Goal: Task Accomplishment & Management: Manage account settings

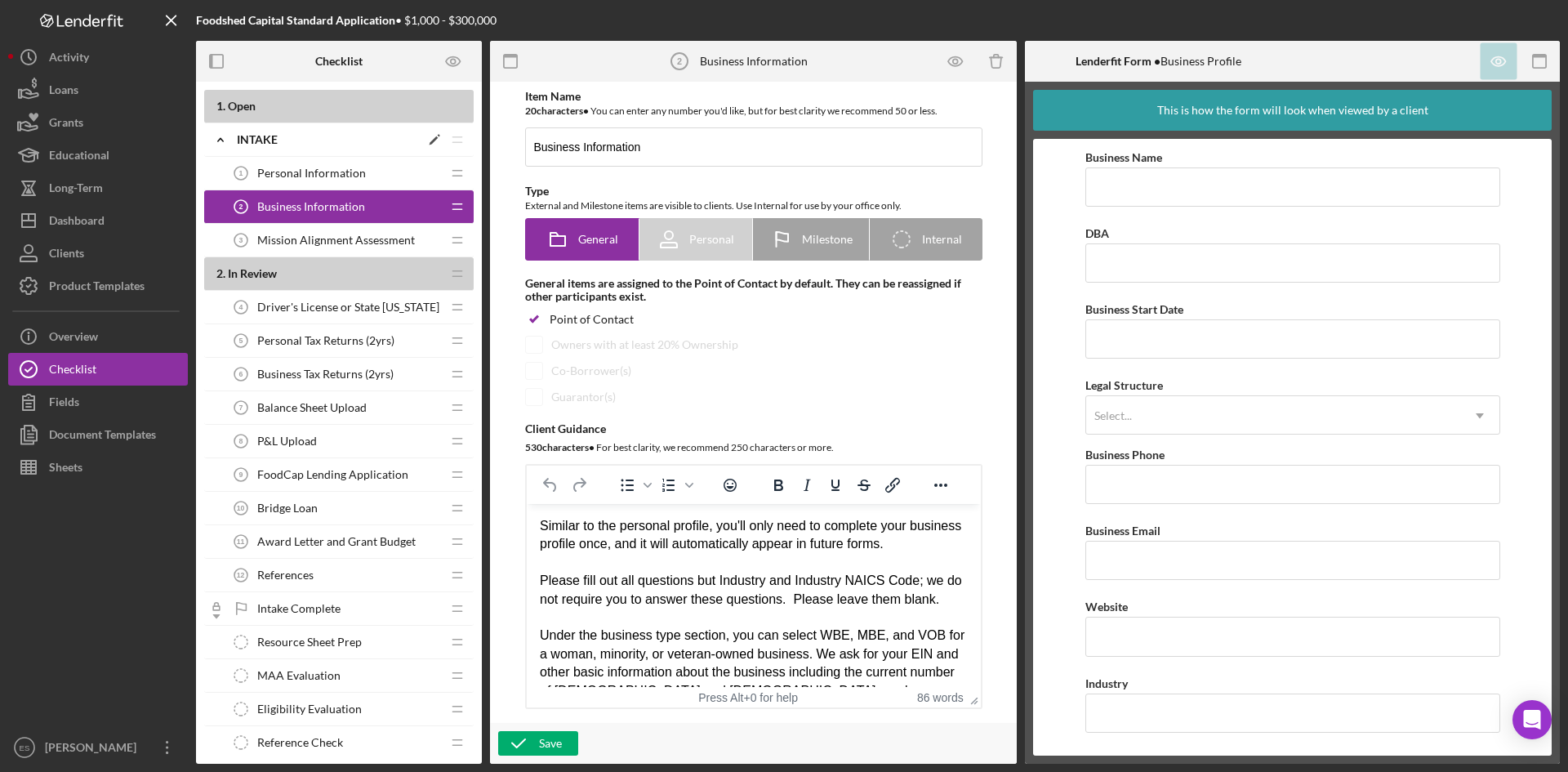
scroll to position [1053, 0]
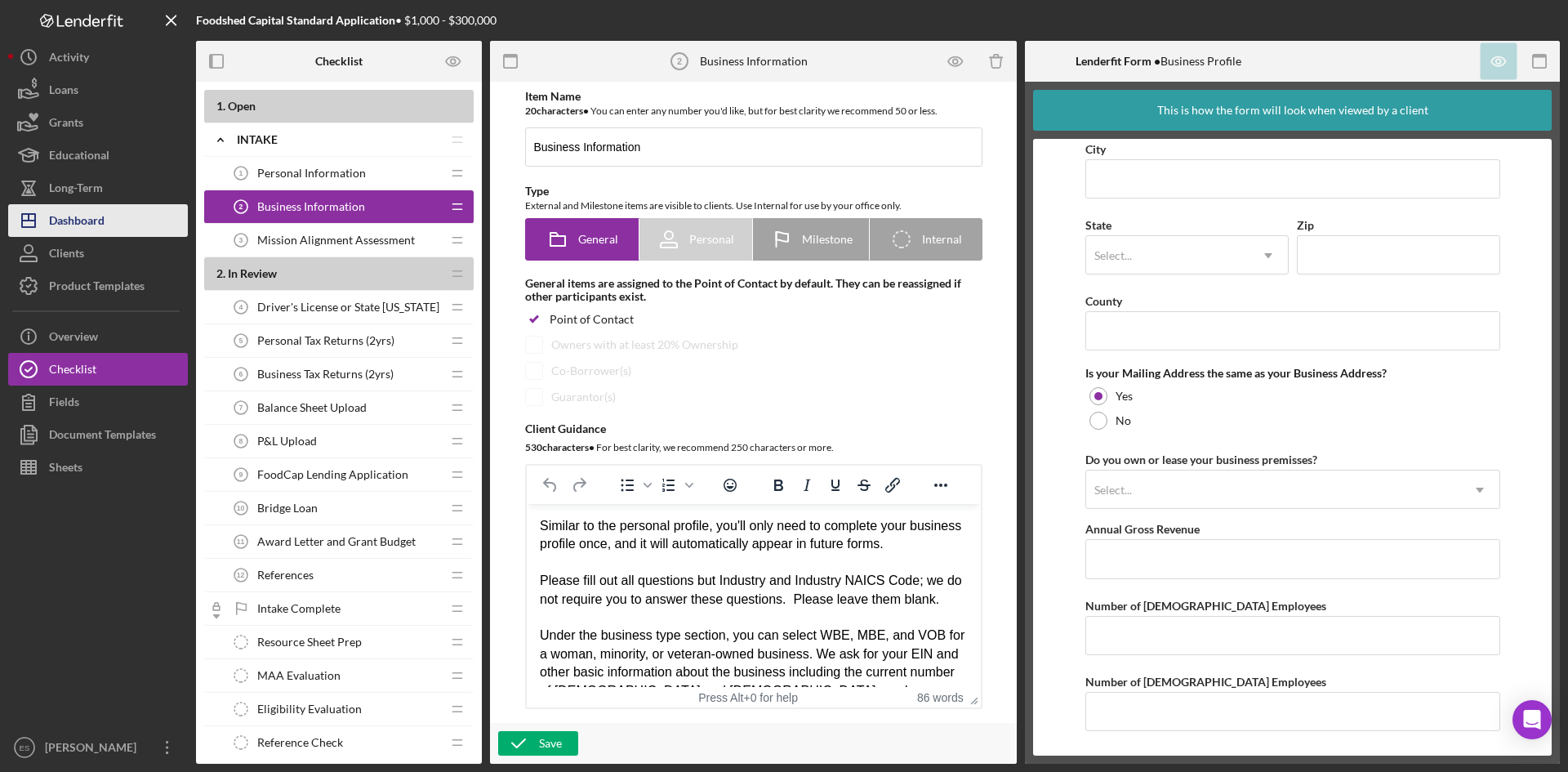
click at [111, 223] on button "Icon/Dashboard Dashboard" at bounding box center [98, 220] width 180 height 33
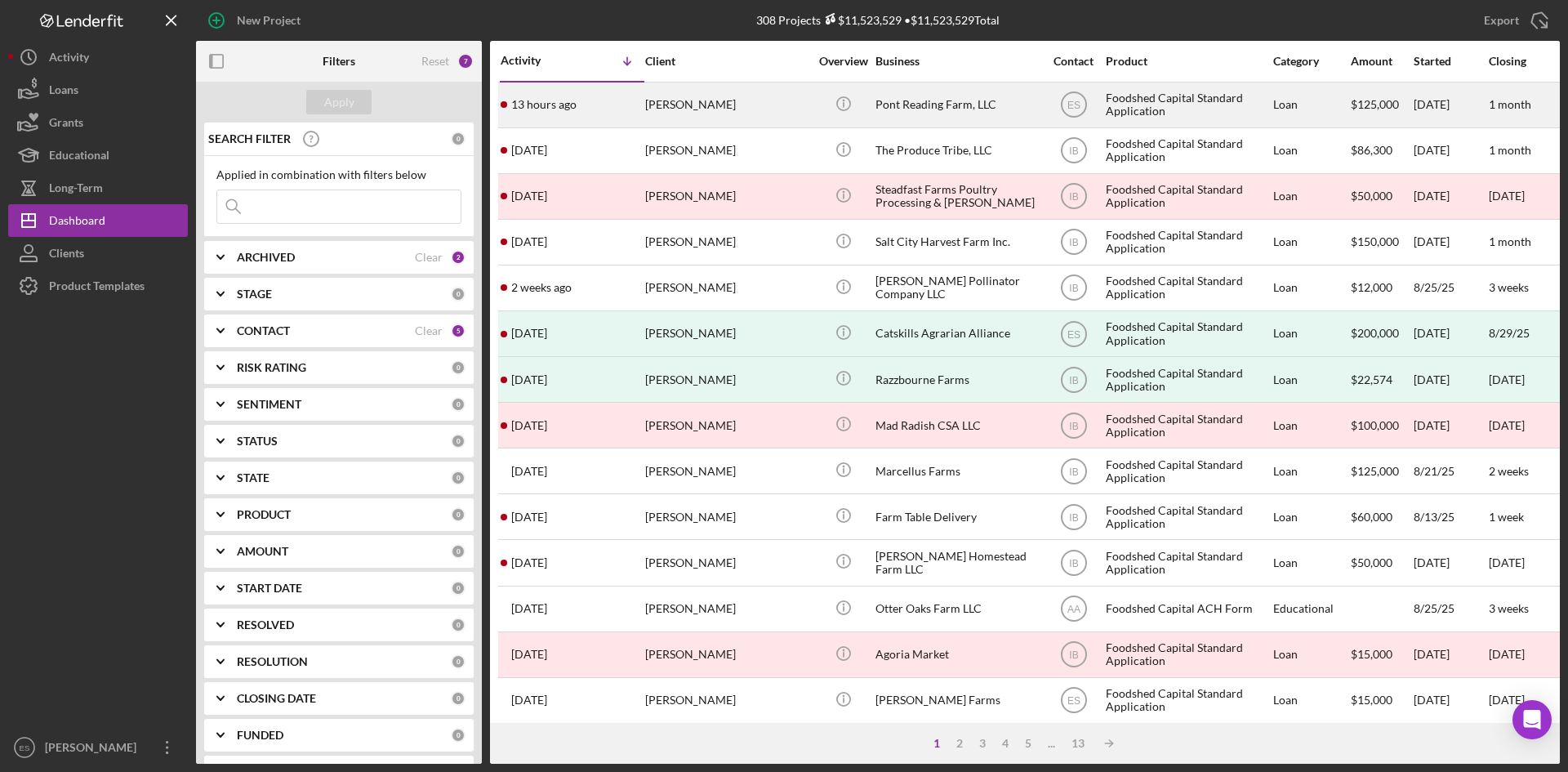
click at [765, 107] on div "[PERSON_NAME]" at bounding box center [726, 104] width 164 height 43
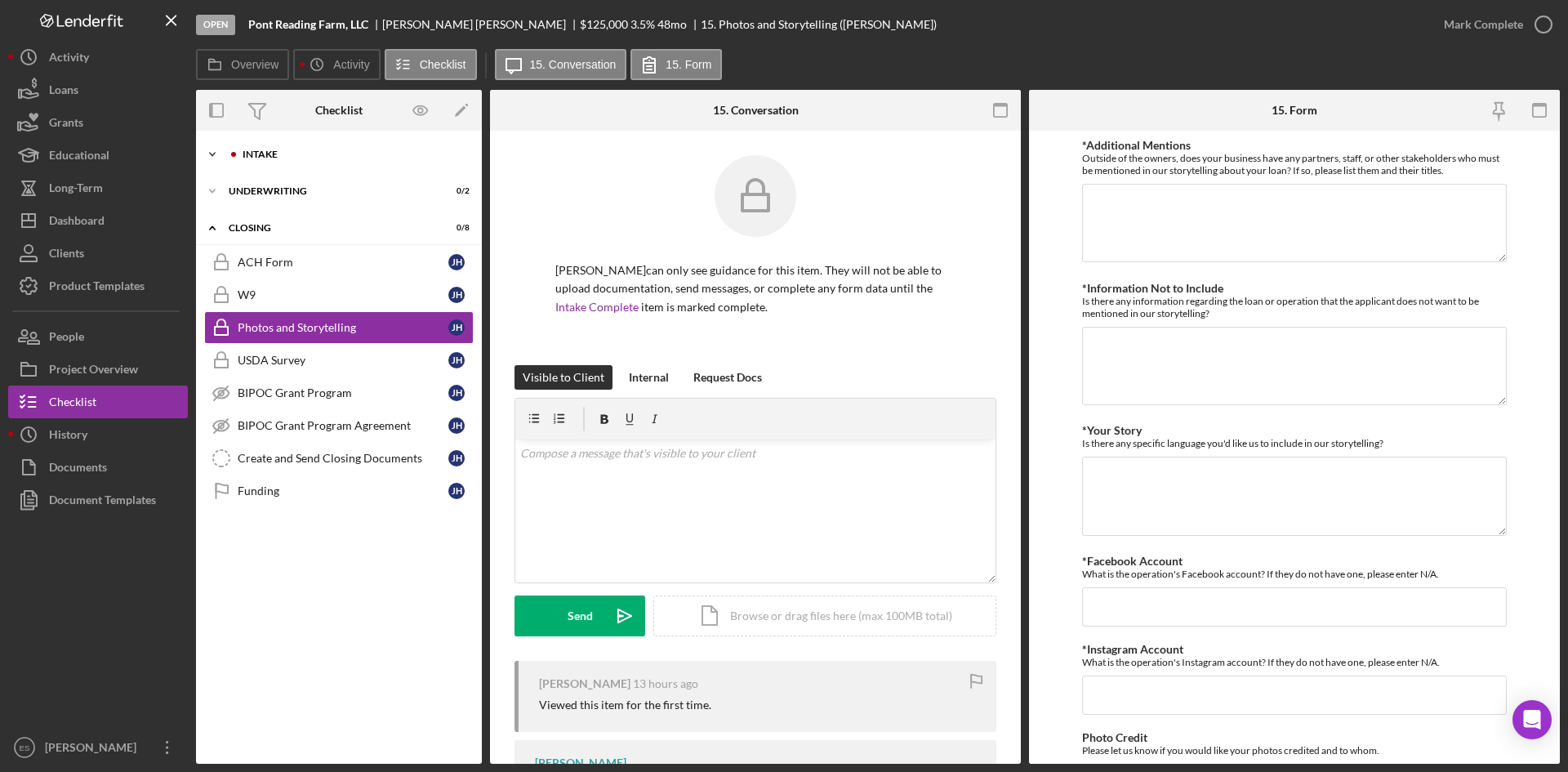
click at [334, 156] on div "Intake" at bounding box center [352, 154] width 219 height 10
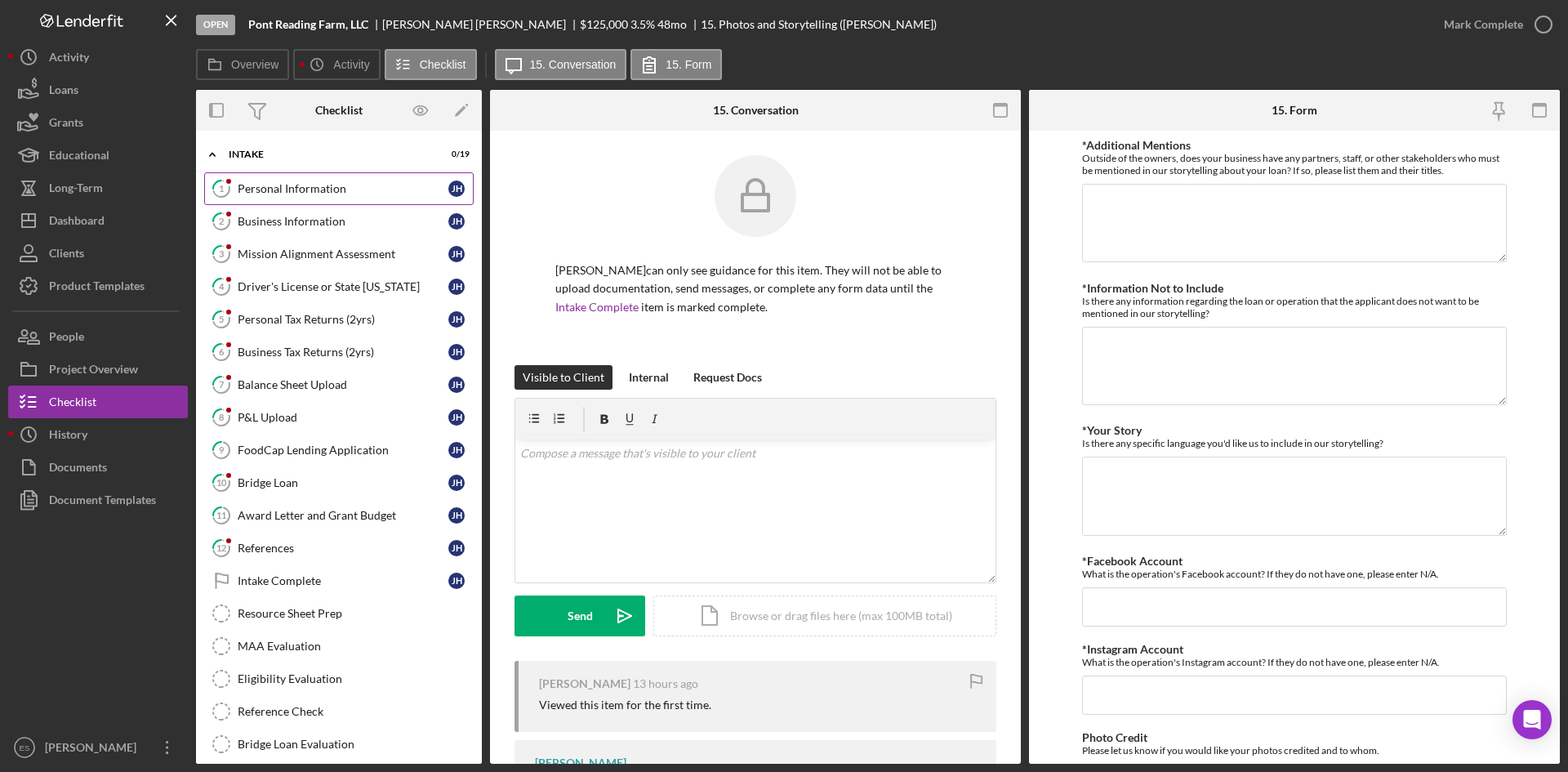
click at [366, 196] on link "1 Personal Information [PERSON_NAME]" at bounding box center [338, 189] width 270 height 33
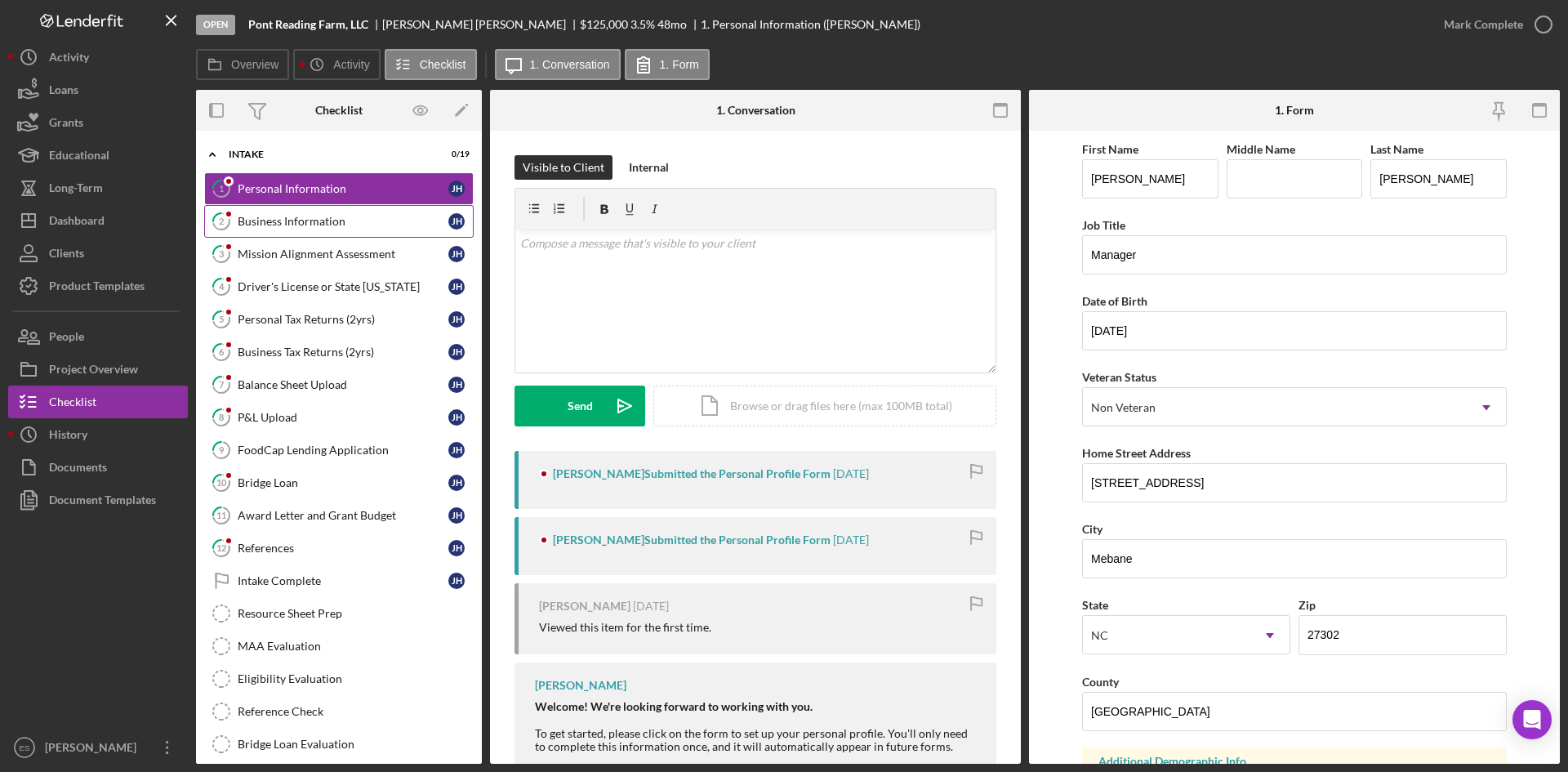
click at [357, 228] on link "2 Business Information [PERSON_NAME]" at bounding box center [338, 221] width 270 height 33
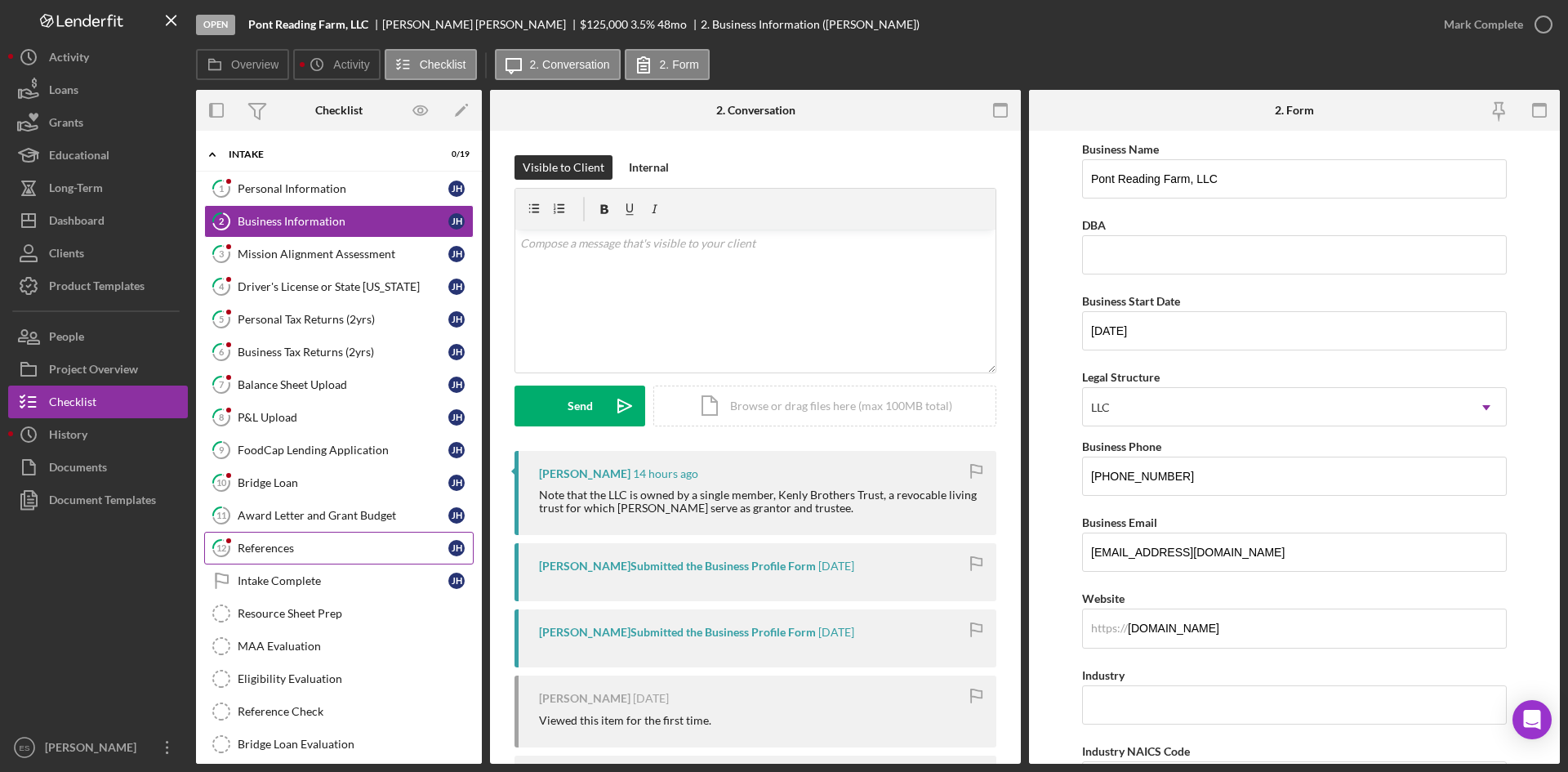
click at [311, 547] on div "References" at bounding box center [343, 548] width 211 height 13
